Goal: Information Seeking & Learning: Learn about a topic

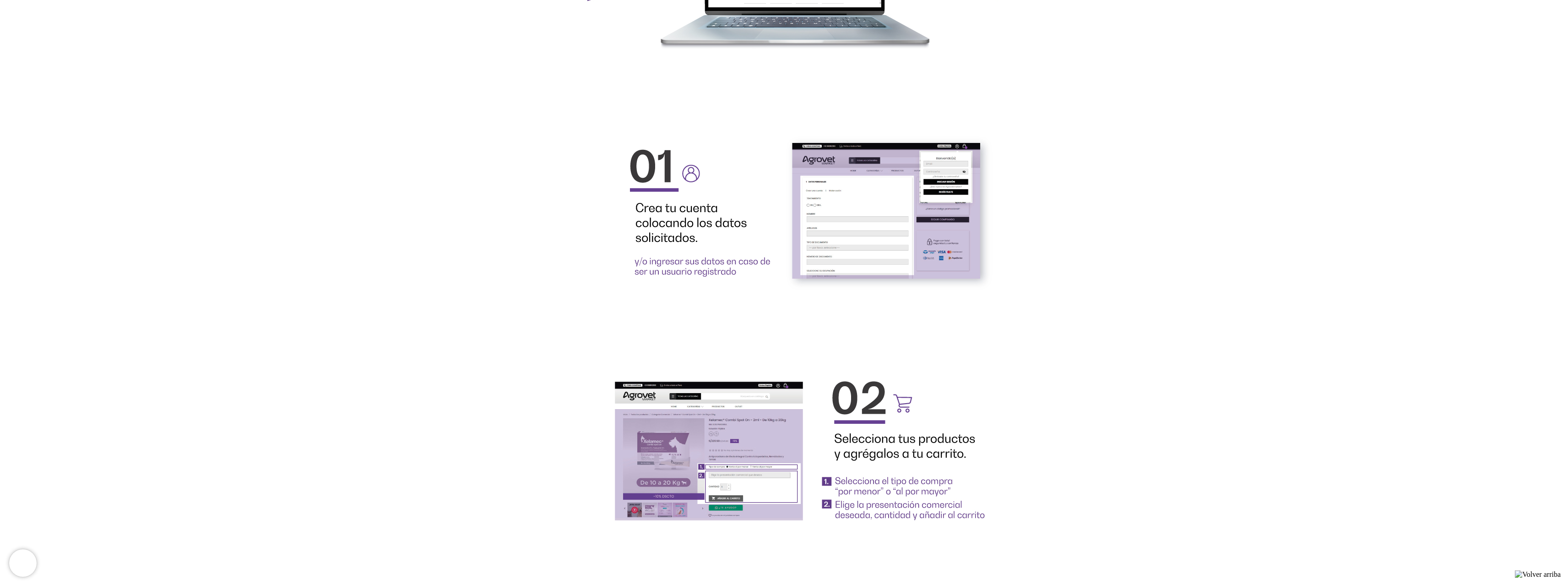
scroll to position [1374, 0]
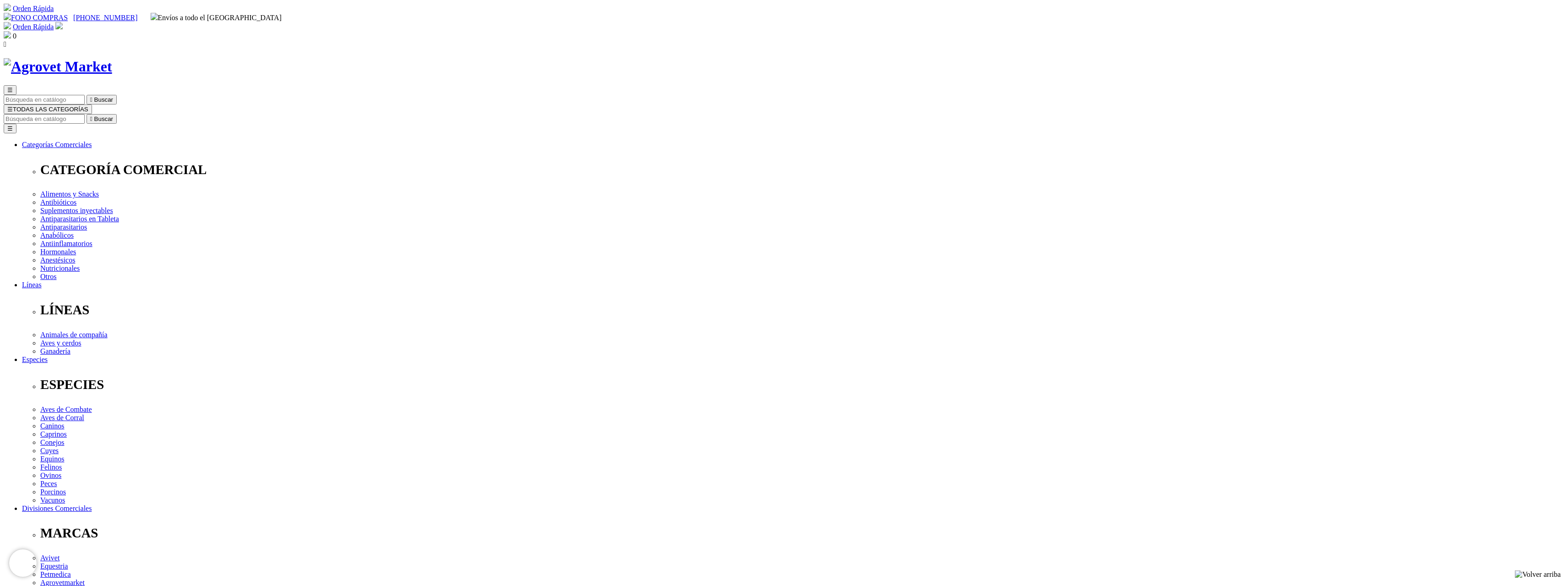
drag, startPoint x: 793, startPoint y: 119, endPoint x: 844, endPoint y: 121, distance: 51.0
copy h1 "Hexadene®"
drag, startPoint x: 790, startPoint y: 230, endPoint x: 1043, endPoint y: 233, distance: 253.0
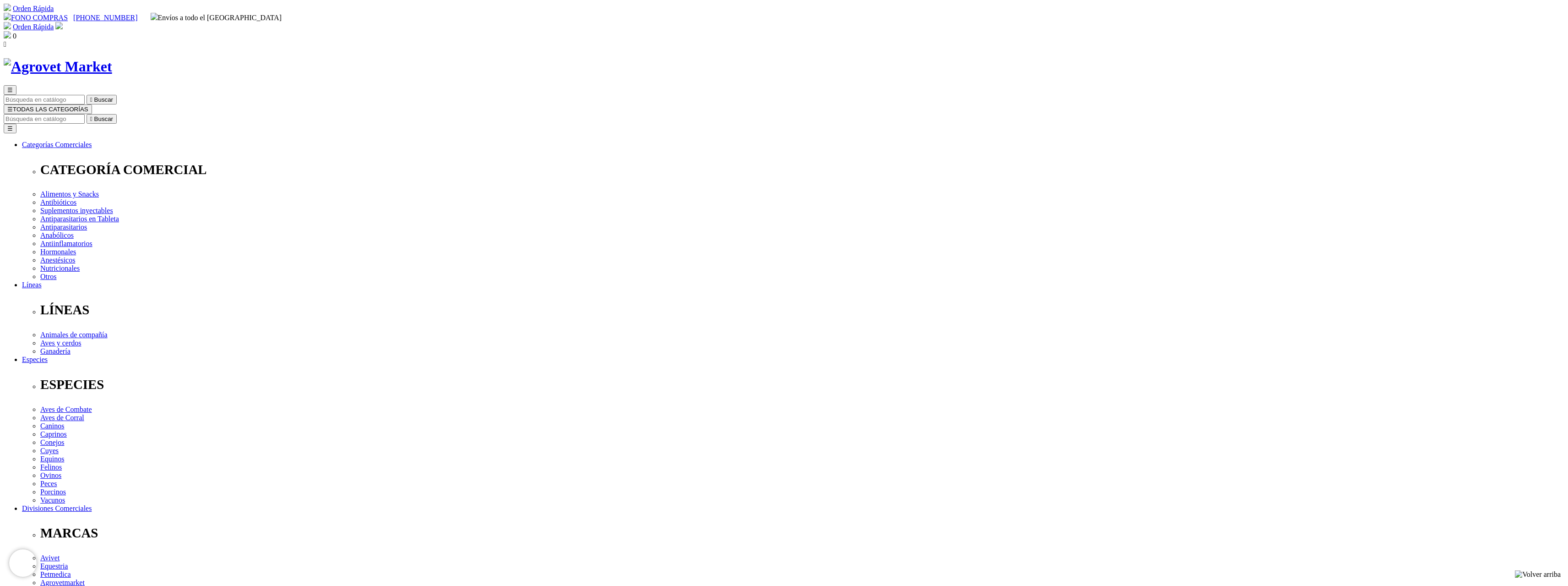
copy span "Shampoo antiséptico indicado para el control de las levaduras de la piel"
drag, startPoint x: 792, startPoint y: 117, endPoint x: 842, endPoint y: 120, distance: 50.1
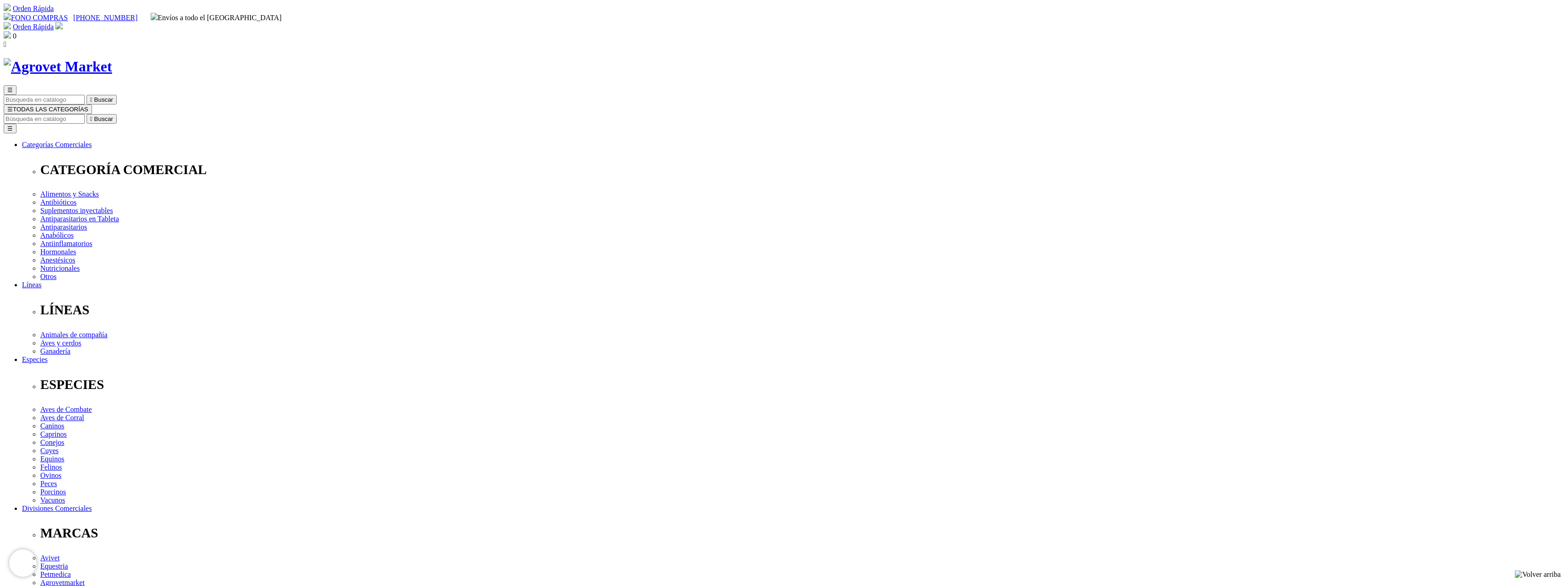
copy h1 "Hexadene"
